Goal: Navigation & Orientation: Find specific page/section

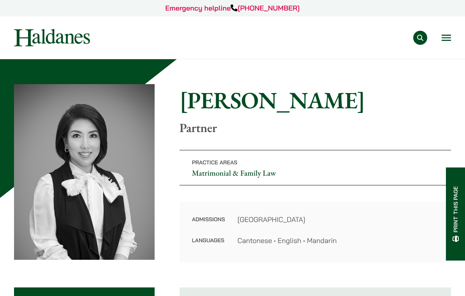
scroll to position [1, 0]
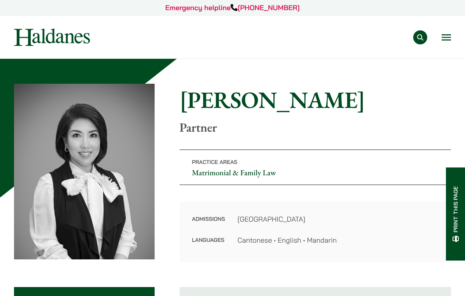
click at [39, 45] on img at bounding box center [52, 37] width 76 height 18
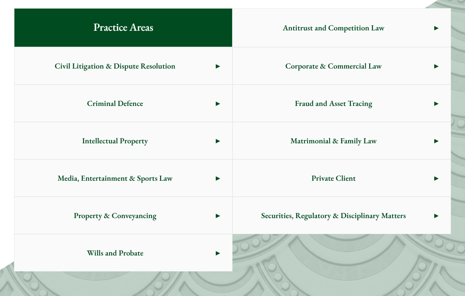
scroll to position [468, 0]
click at [423, 139] on span "Matrimonial & Family Law" at bounding box center [333, 140] width 201 height 37
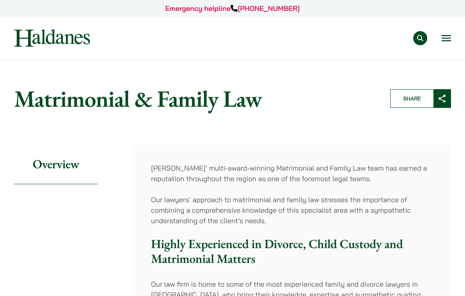
click at [53, 39] on img at bounding box center [52, 38] width 76 height 18
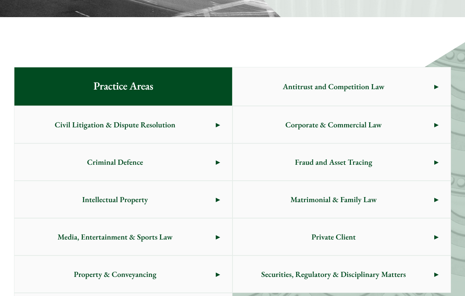
scroll to position [409, 0]
click at [159, 163] on span "Criminal Defence" at bounding box center [114, 162] width 201 height 37
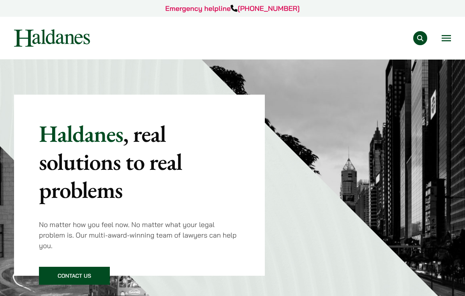
scroll to position [422, 0]
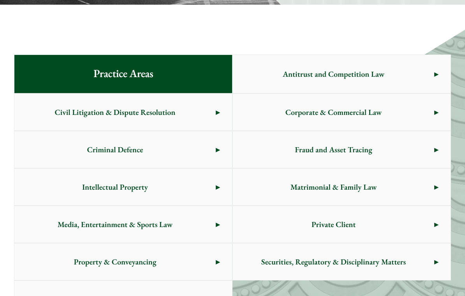
click at [403, 186] on span "Matrimonial & Family Law" at bounding box center [333, 187] width 201 height 37
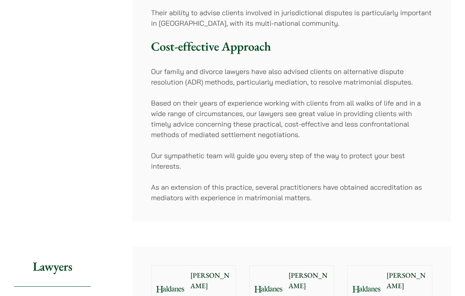
scroll to position [367, 0]
